Goal: Task Accomplishment & Management: Use online tool/utility

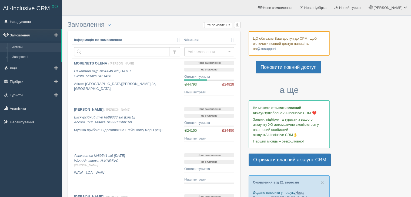
click at [20, 46] on link "Активні" at bounding box center [35, 48] width 51 height 10
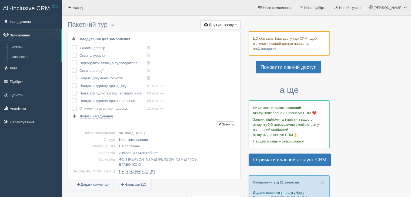
click at [72, 61] on label at bounding box center [72, 61] width 0 height 0
click at [0, 0] on input "checkbox" at bounding box center [0, 0] width 0 height 0
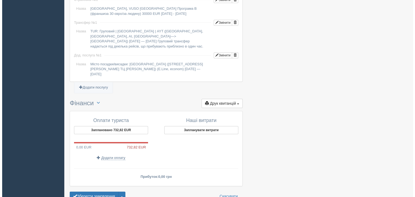
scroll to position [513, 0]
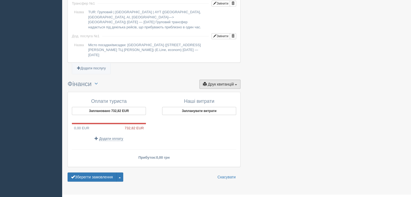
click at [229, 82] on span "Друк квитанцій" at bounding box center [221, 84] width 26 height 4
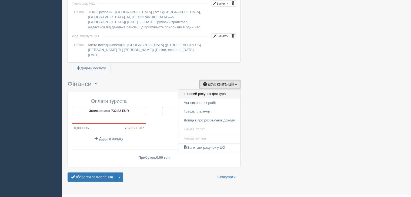
click at [226, 90] on link "+ Новий рахунок-фактура" at bounding box center [209, 94] width 62 height 9
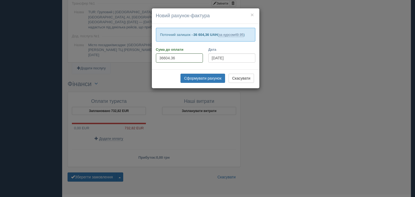
click at [166, 58] on input "36604.36" at bounding box center [179, 58] width 47 height 9
click at [175, 59] on input "36464.36" at bounding box center [179, 58] width 47 height 9
type input "36464.00"
click at [205, 79] on button "Сформувати рахунок" at bounding box center [203, 78] width 44 height 9
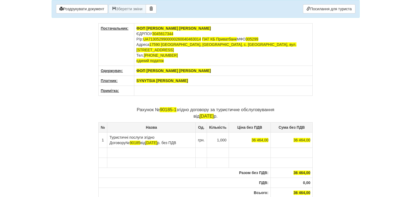
drag, startPoint x: 174, startPoint y: 32, endPoint x: 151, endPoint y: 33, distance: 23.0
click at [151, 33] on td "ФОП Гріус Ольга Володимирівна ЄДРПОУ 3045617344 Р/р: UA713052990000026004046301…" at bounding box center [223, 45] width 179 height 42
click at [123, 6] on button "Зберегти зміни" at bounding box center [127, 8] width 37 height 9
click at [316, 8] on link "Посилання для туриста" at bounding box center [329, 8] width 52 height 9
